Goal: Transaction & Acquisition: Purchase product/service

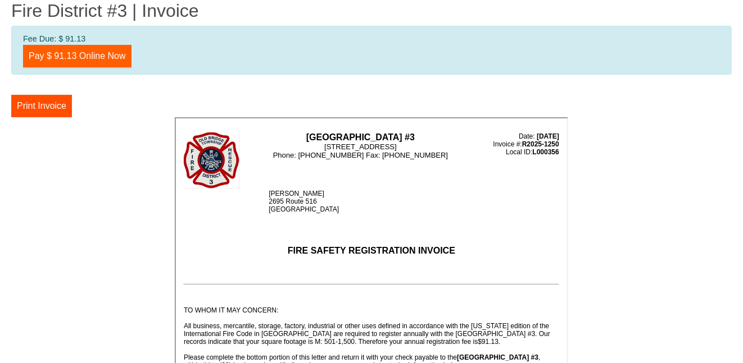
click at [106, 63] on link "Pay $ 91.13 Online Now" at bounding box center [77, 56] width 108 height 22
